Goal: Information Seeking & Learning: Find specific fact

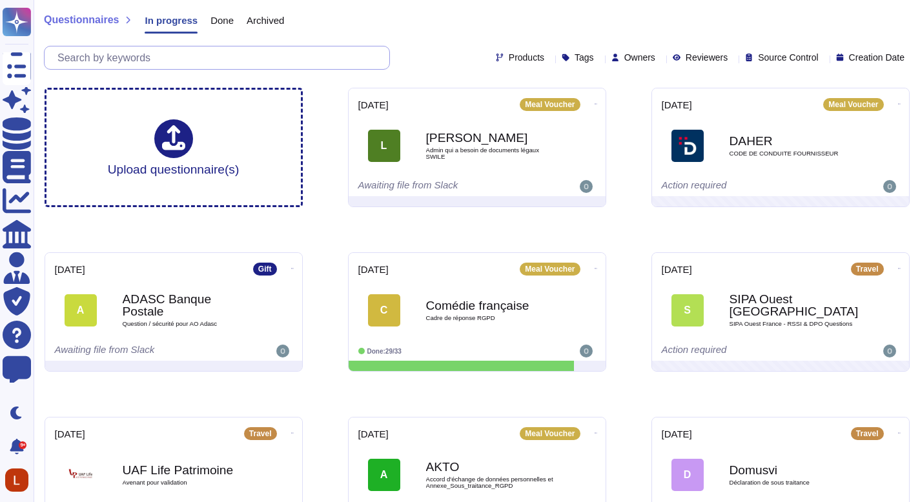
click at [246, 59] on input "text" at bounding box center [220, 57] width 338 height 23
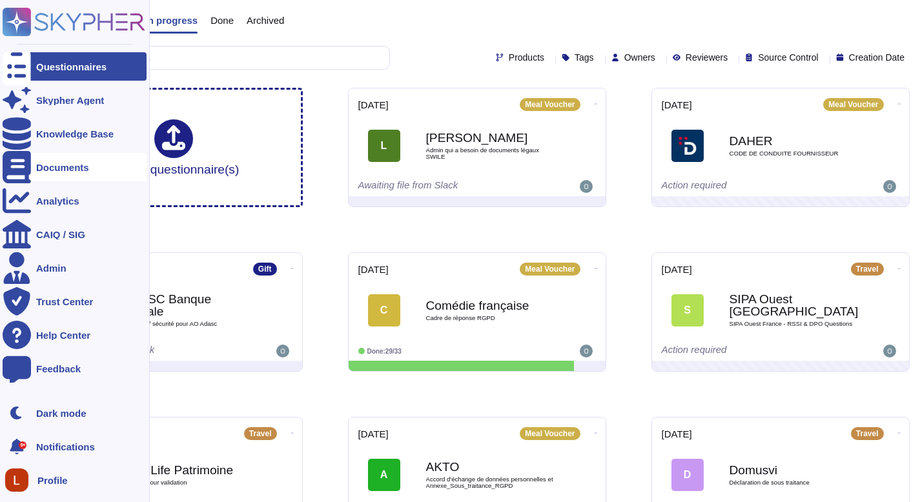
click at [104, 164] on div "Documents" at bounding box center [75, 167] width 144 height 28
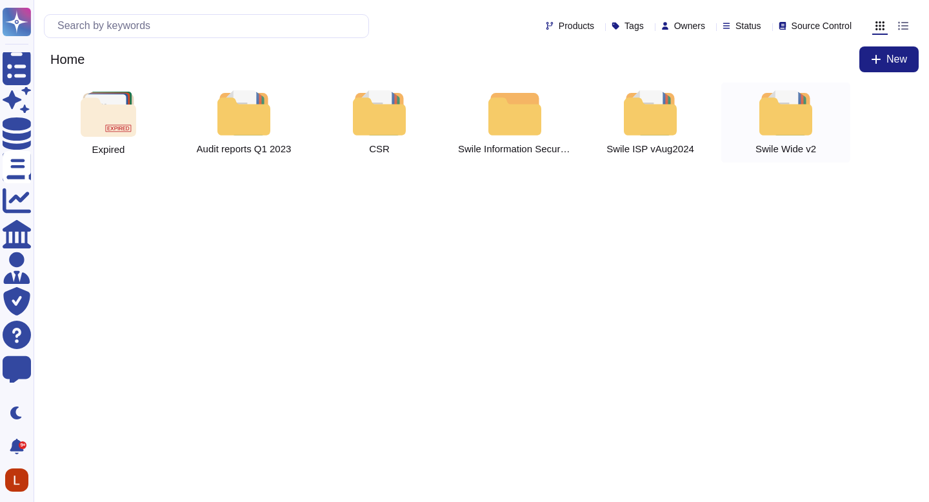
click at [780, 117] on div at bounding box center [786, 112] width 57 height 45
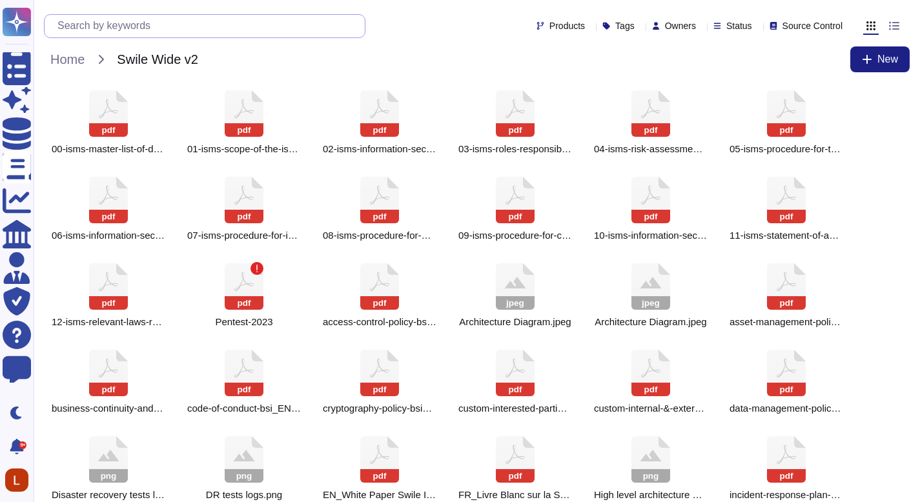
click at [179, 30] on input "text" at bounding box center [208, 26] width 314 height 23
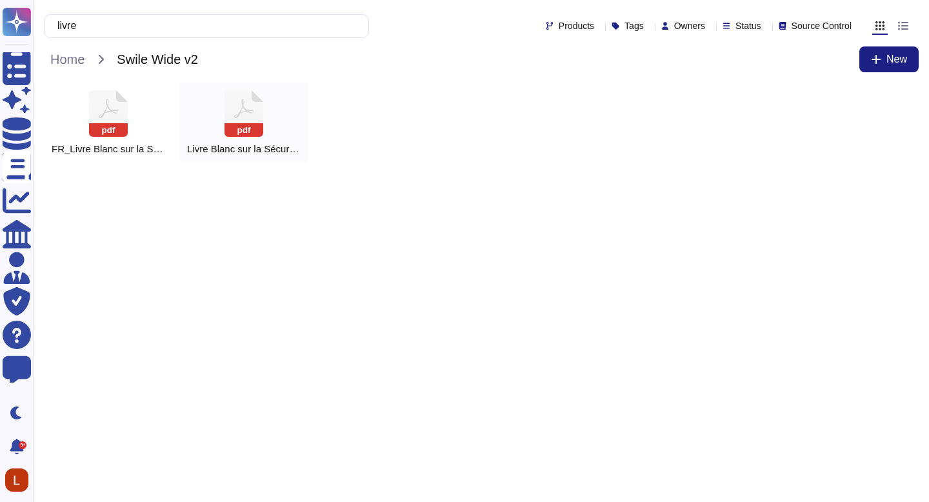
type input "livre"
click at [252, 104] on icon at bounding box center [244, 113] width 39 height 46
click at [256, 104] on icon at bounding box center [244, 113] width 39 height 46
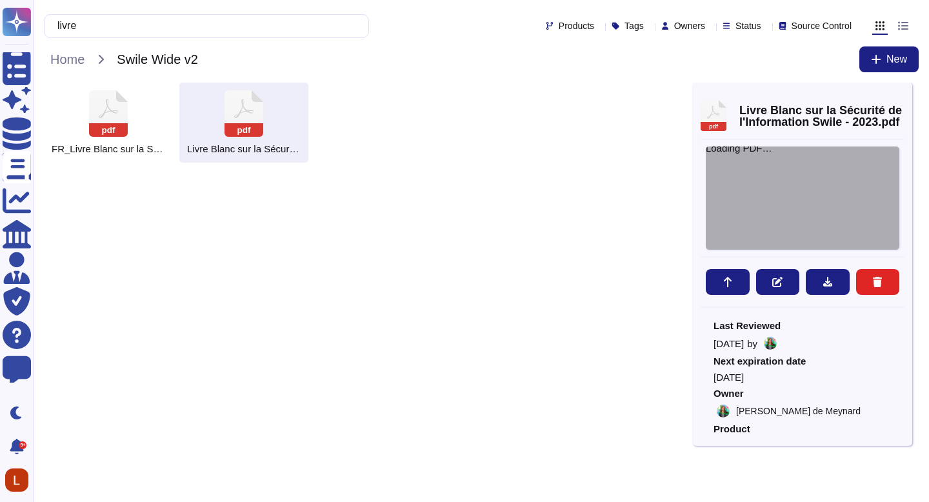
click at [768, 176] on div "Loading PDF…" at bounding box center [803, 198] width 194 height 103
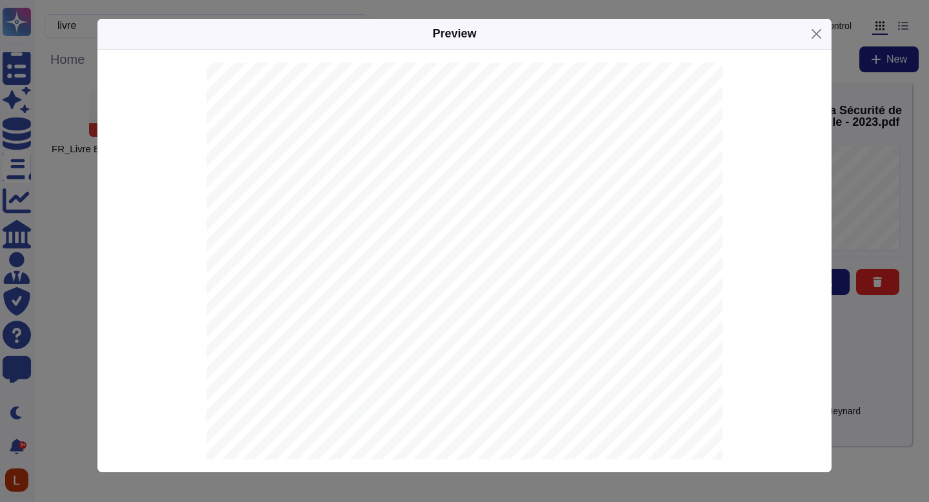
scroll to position [6819, 0]
click at [929, 299] on div "Preview Livre Blanc sur la Sécurité de l'Information (Dernière mise à jour : [D…" at bounding box center [464, 251] width 929 height 502
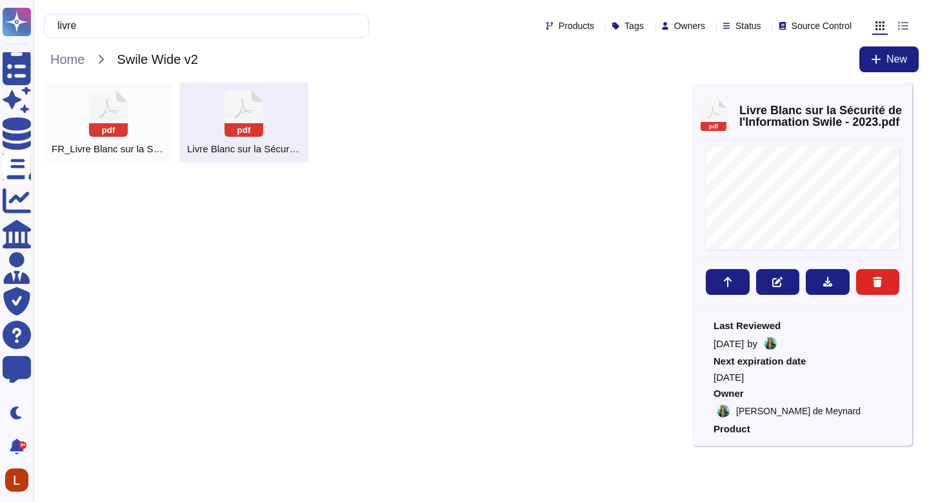
click at [98, 134] on rect at bounding box center [108, 130] width 39 height 14
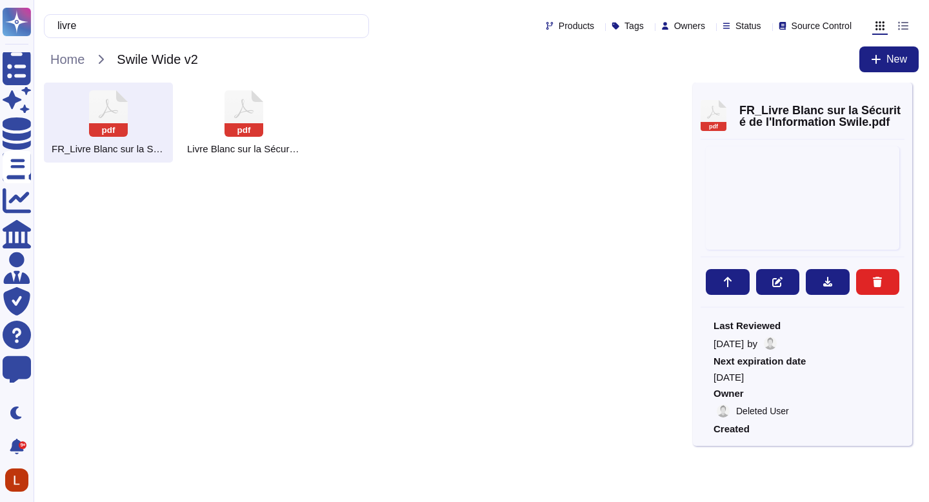
click at [98, 134] on rect at bounding box center [108, 130] width 39 height 14
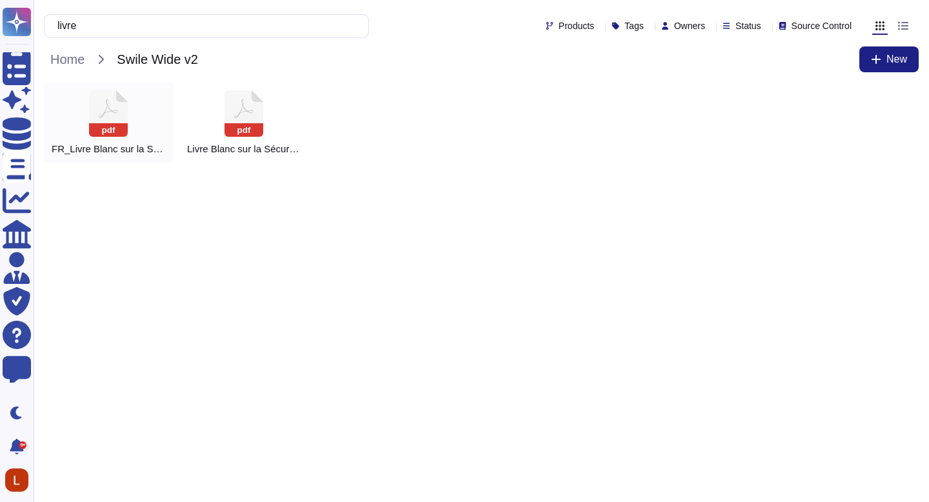
click at [106, 114] on icon at bounding box center [108, 113] width 39 height 46
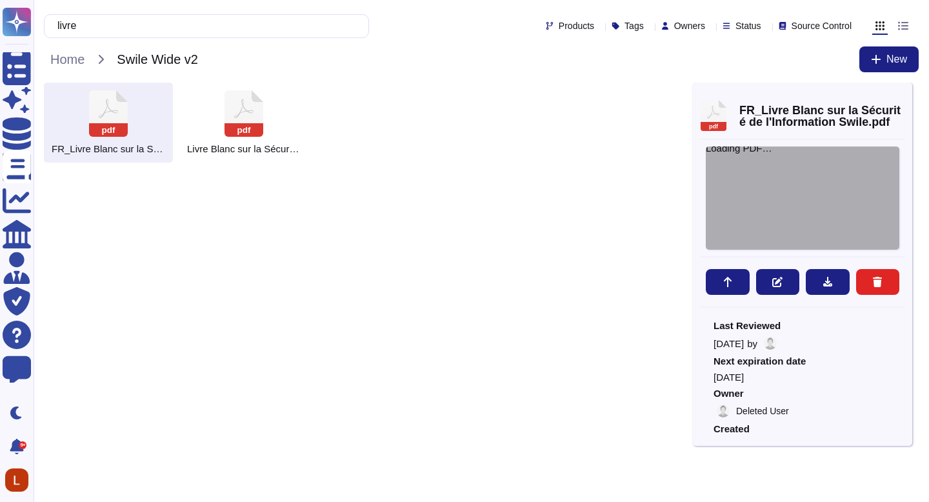
click at [826, 186] on div "Loading PDF…" at bounding box center [803, 198] width 194 height 103
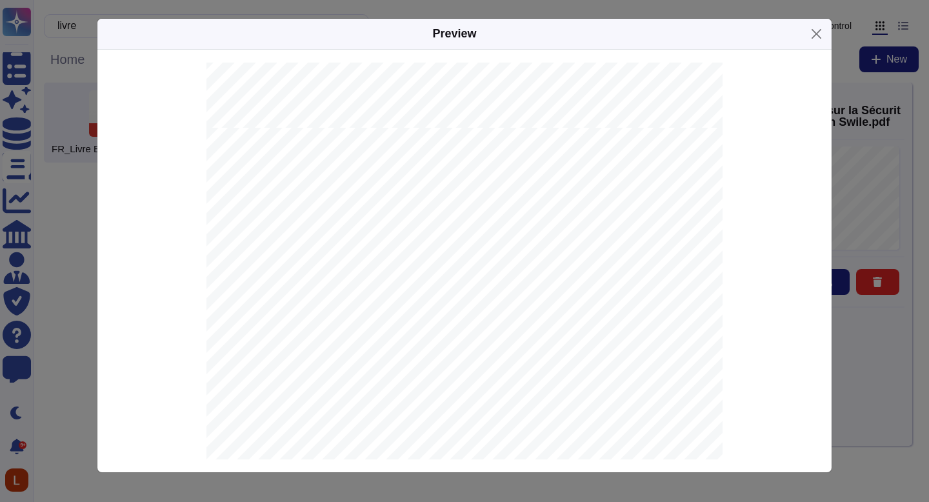
scroll to position [10155, 0]
drag, startPoint x: 511, startPoint y: 380, endPoint x: 270, endPoint y: 379, distance: 241.4
click at [270, 379] on div "04. Contacts L'équipe de sécurité de [PERSON_NAME] peut être contactée par mail…" at bounding box center [465, 502] width 516 height 731
copy div "[URL][DOMAIN_NAME] 15"
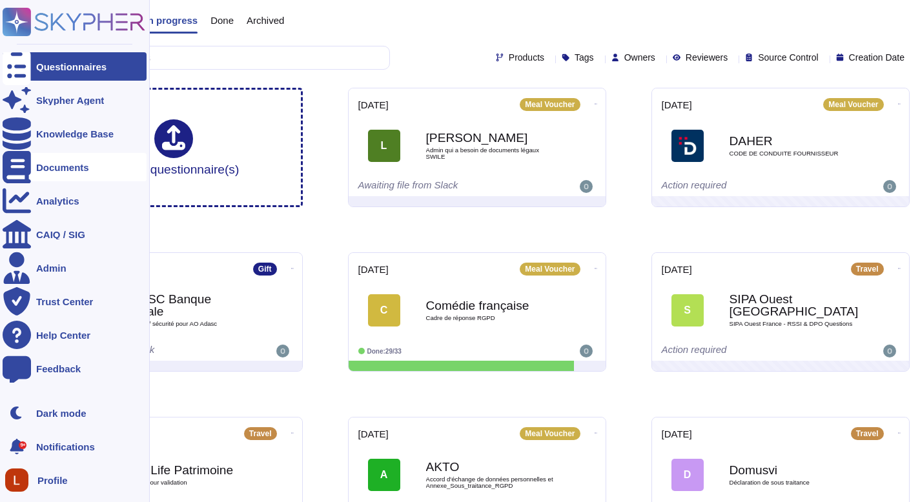
click at [87, 166] on div "Documents" at bounding box center [62, 168] width 53 height 10
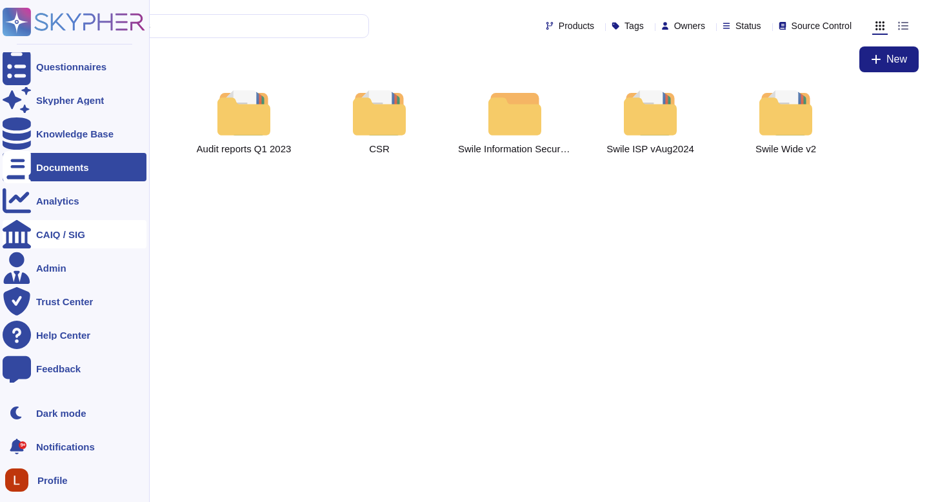
click at [95, 236] on div "CAIQ / SIG" at bounding box center [75, 234] width 144 height 28
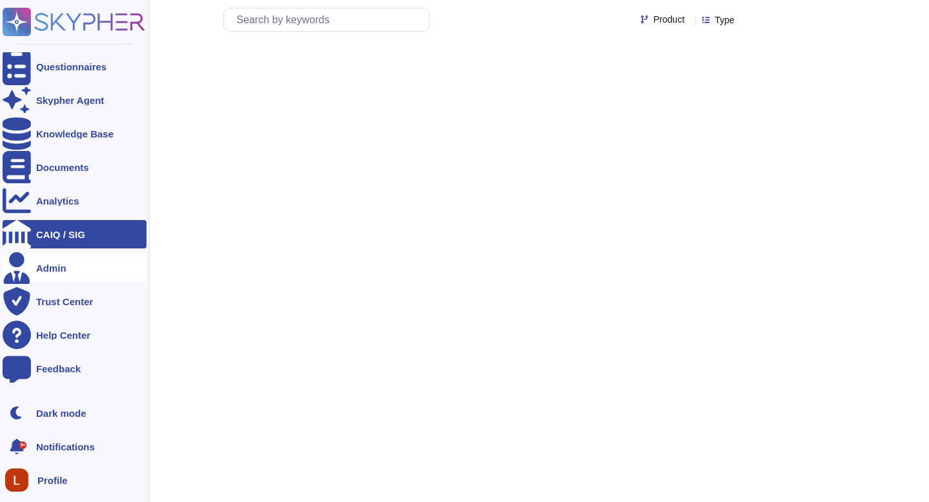
click at [79, 274] on div "Admin" at bounding box center [75, 268] width 144 height 28
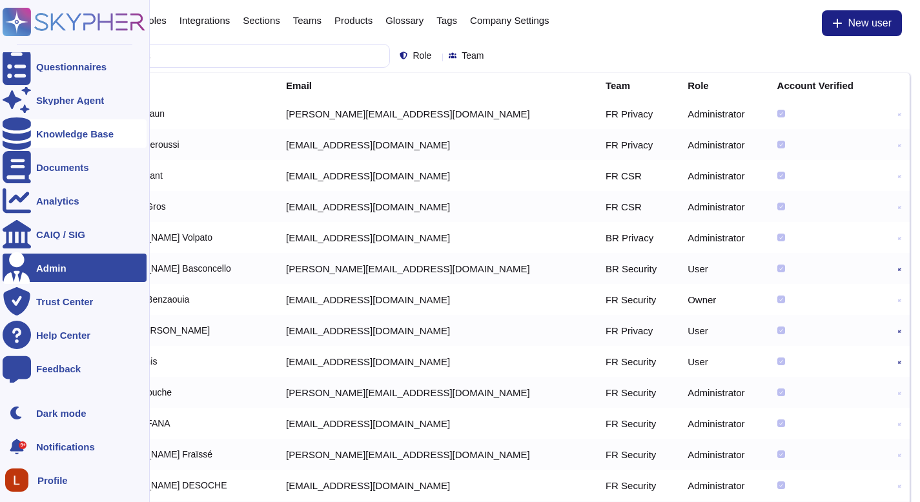
click at [43, 130] on div "Knowledge Base" at bounding box center [74, 134] width 77 height 10
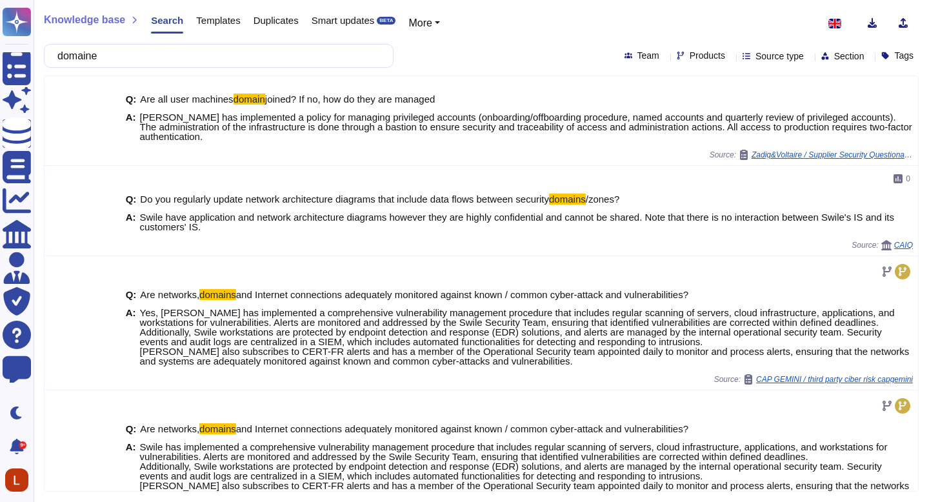
click at [829, 22] on img at bounding box center [835, 24] width 13 height 10
click at [827, 88] on div at bounding box center [818, 87] width 23 height 16
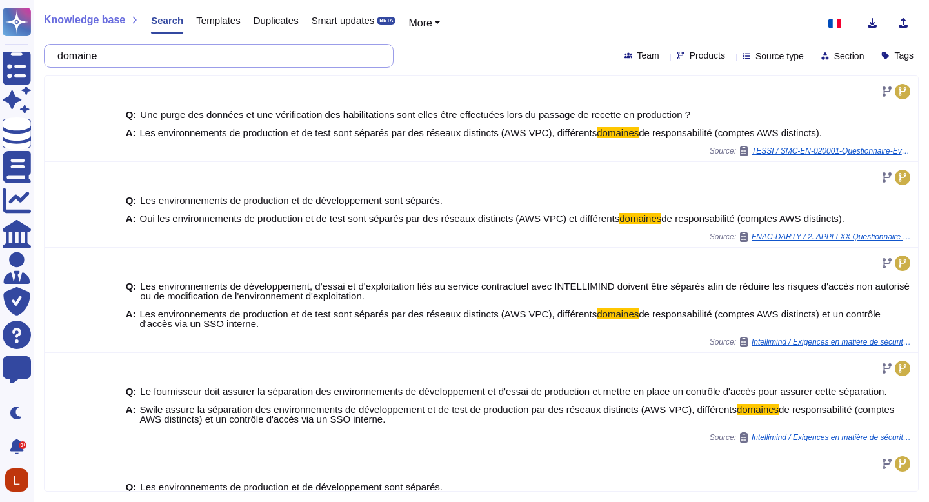
click at [207, 52] on input "domaine" at bounding box center [215, 56] width 329 height 23
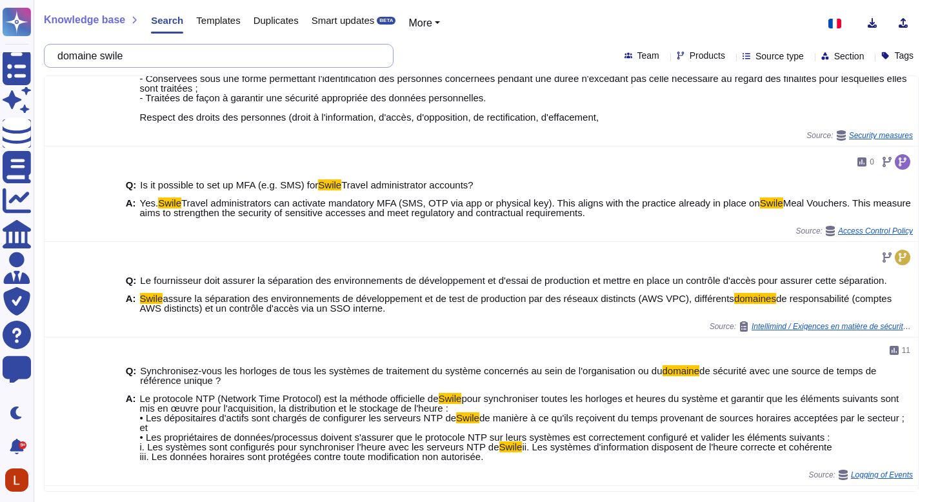
scroll to position [1110, 0]
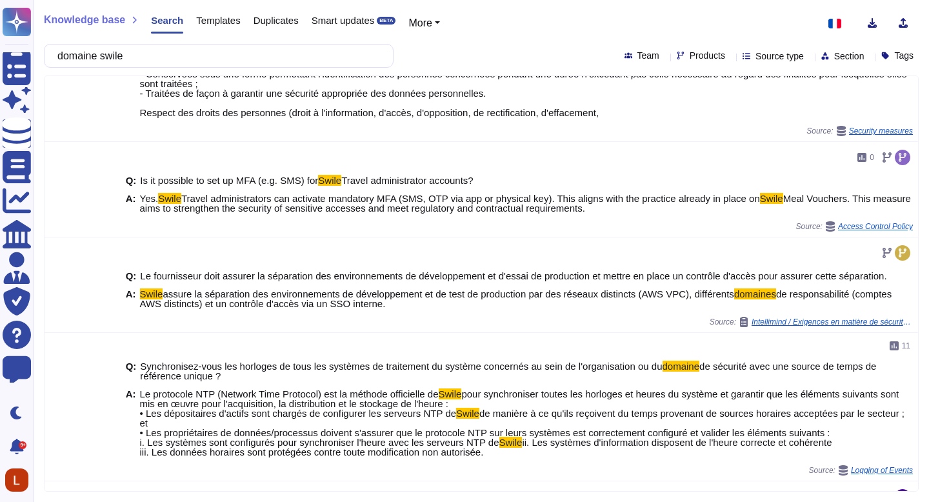
type input "domaine swile"
